Goal: Find specific page/section

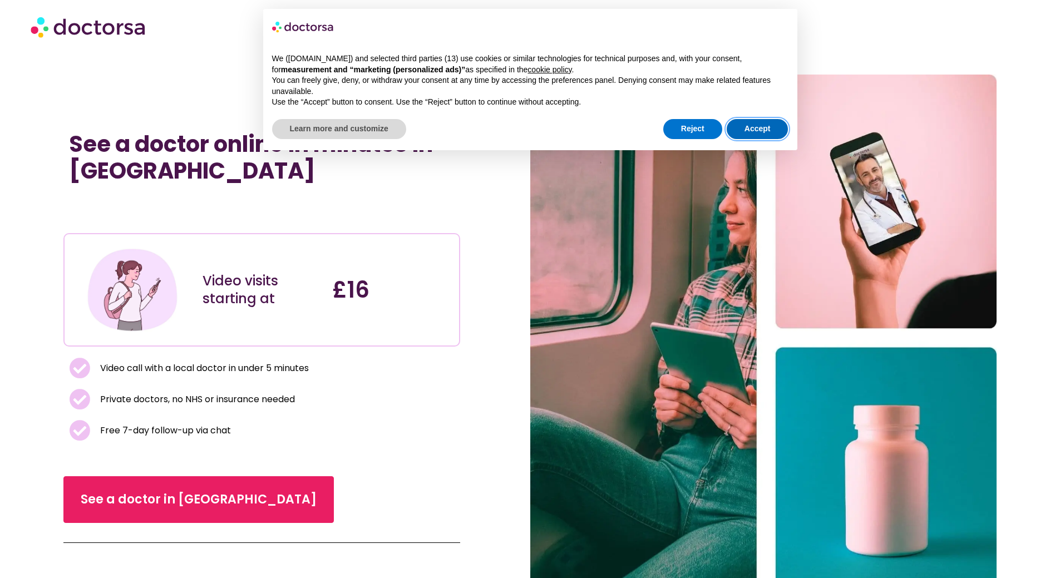
click at [760, 125] on button "Accept" at bounding box center [758, 129] width 62 height 20
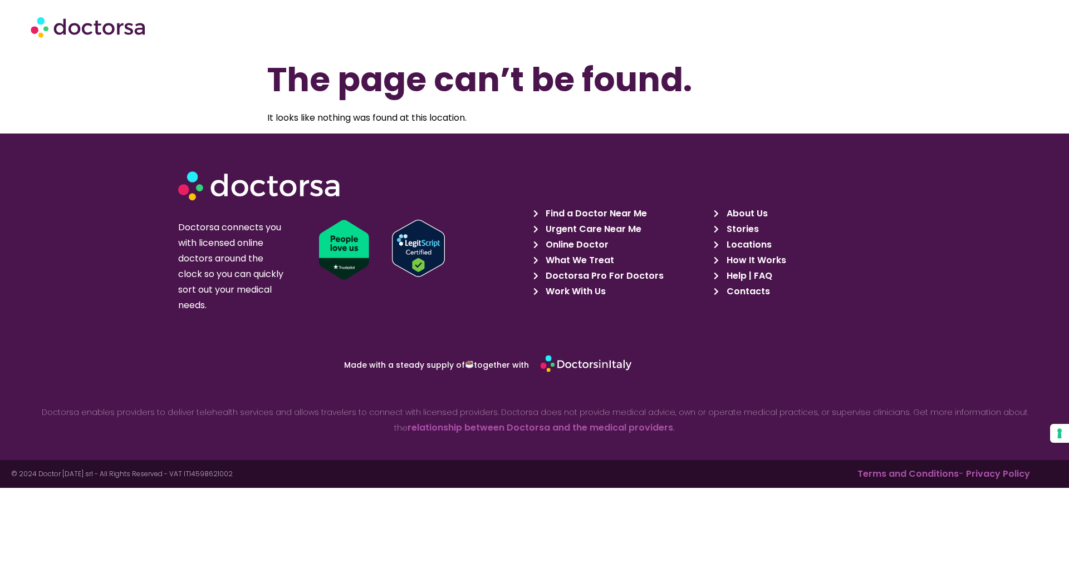
click at [736, 244] on span "Locations" at bounding box center [748, 245] width 48 height 16
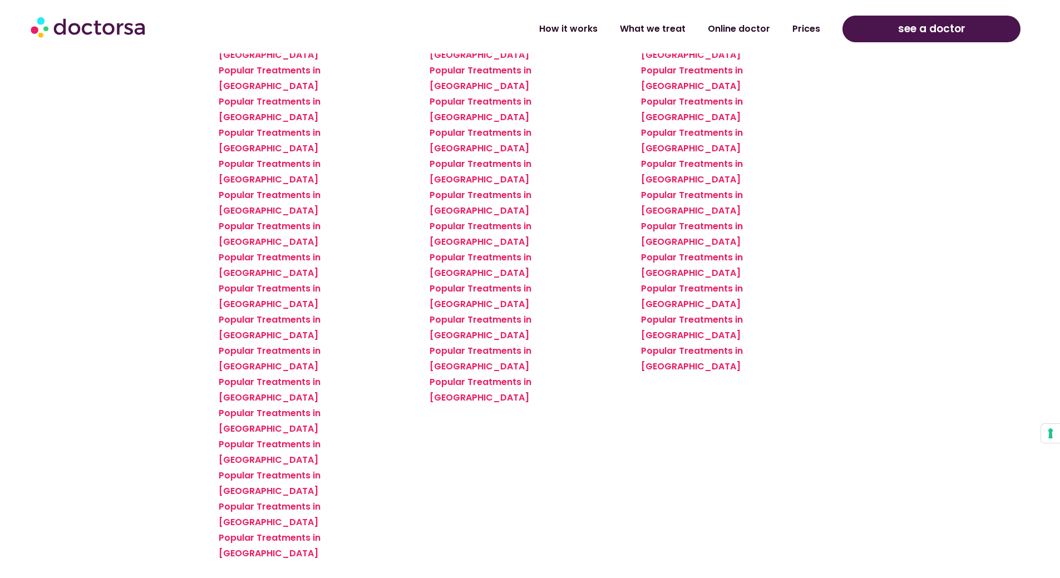
scroll to position [1058, 0]
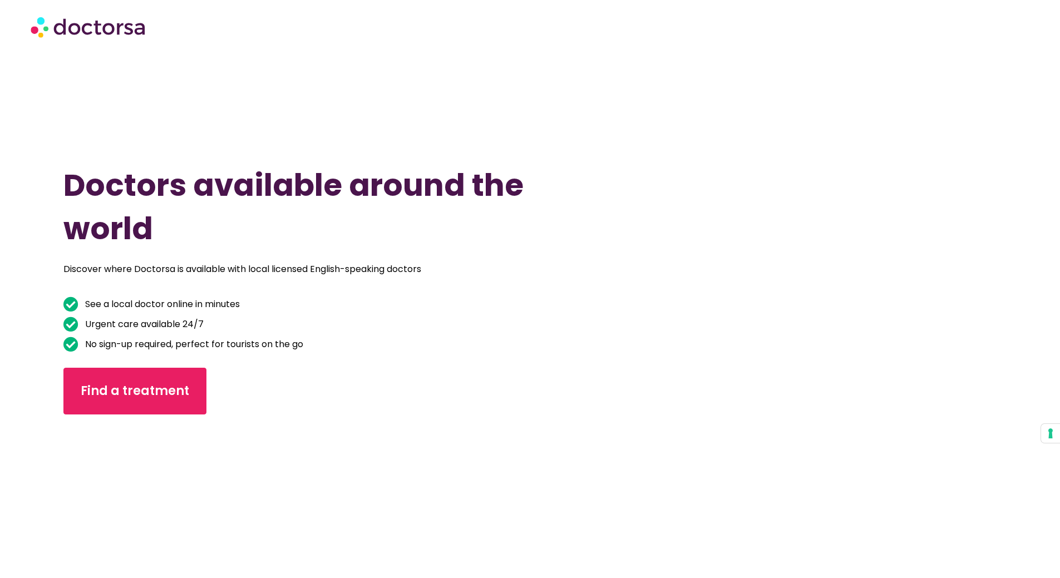
scroll to position [0, 0]
